Goal: Task Accomplishment & Management: Use online tool/utility

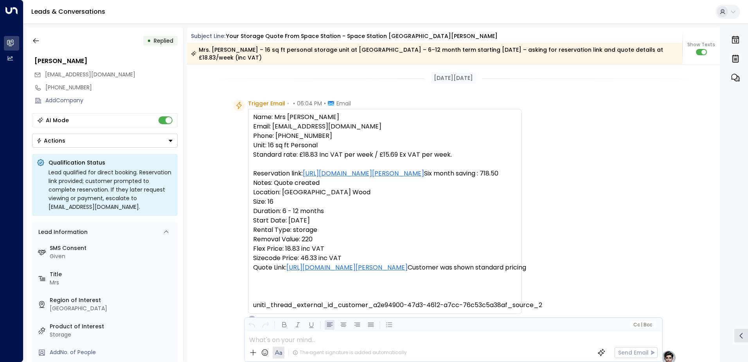
scroll to position [5, 0]
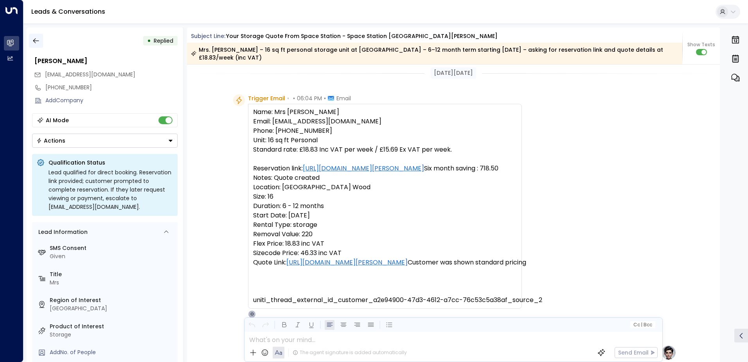
click at [39, 43] on icon "button" at bounding box center [36, 41] width 8 height 8
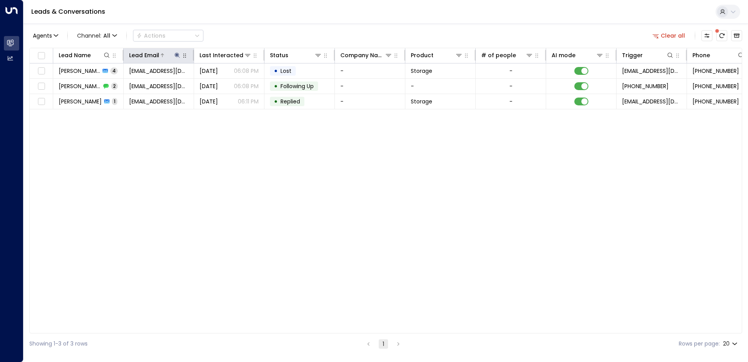
click at [176, 57] on icon at bounding box center [177, 55] width 6 height 6
click at [226, 83] on icon "button" at bounding box center [226, 83] width 5 height 5
click at [145, 81] on input "text" at bounding box center [177, 83] width 108 height 14
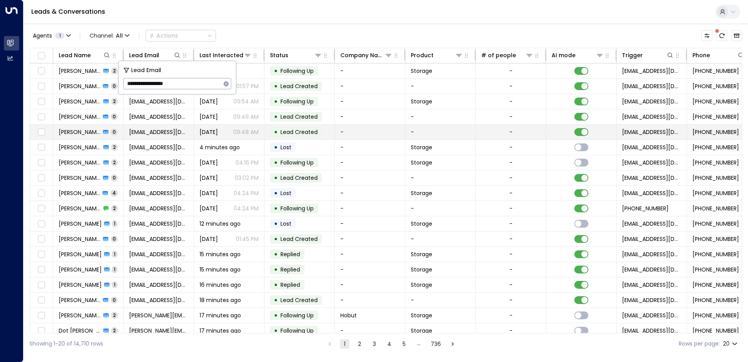
type input "**********"
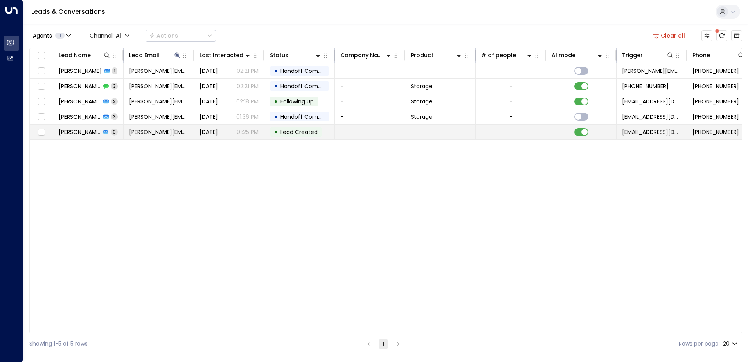
click at [345, 132] on td "-" at bounding box center [370, 131] width 70 height 15
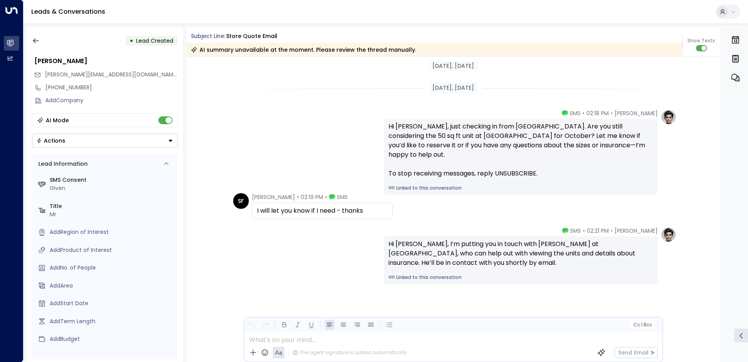
scroll to position [268, 0]
